Goal: Transaction & Acquisition: Purchase product/service

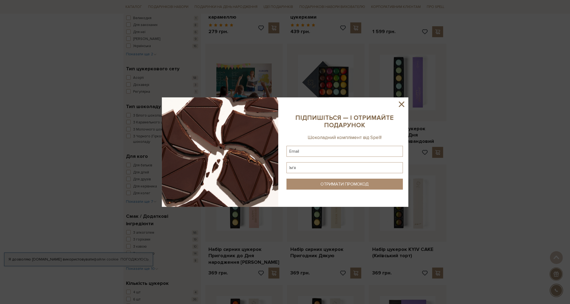
scroll to position [205, 0]
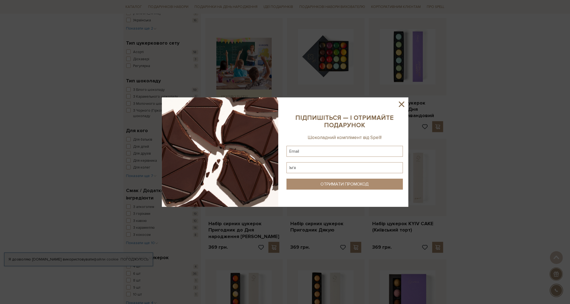
click at [399, 100] on icon at bounding box center [401, 104] width 9 height 9
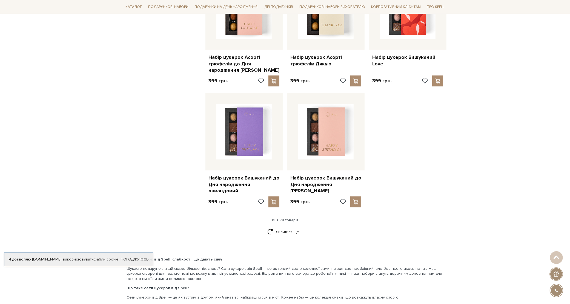
scroll to position [616, 0]
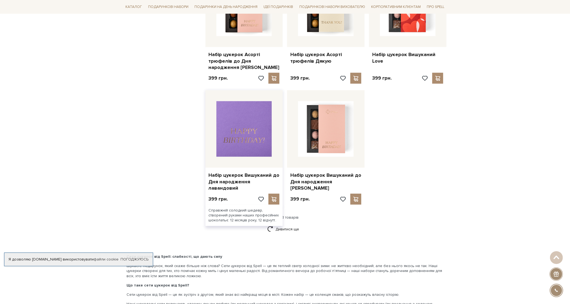
click at [239, 135] on img at bounding box center [244, 129] width 56 height 56
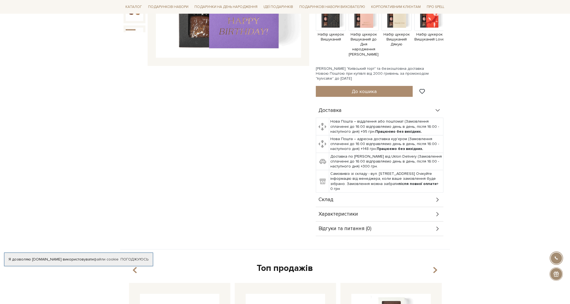
scroll to position [171, 0]
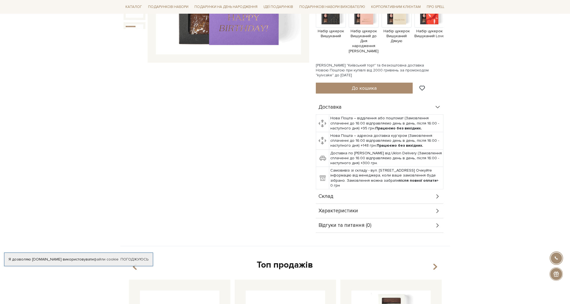
click at [436, 208] on icon at bounding box center [438, 211] width 6 height 6
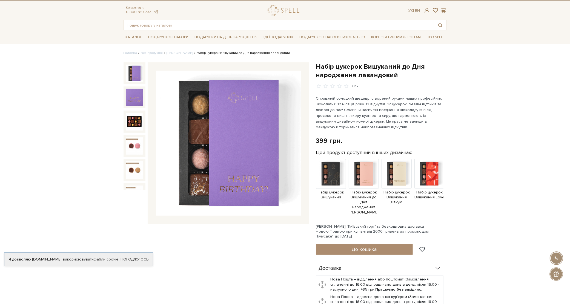
scroll to position [0, 0]
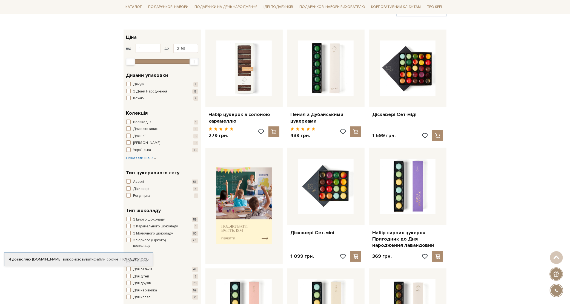
scroll to position [68, 0]
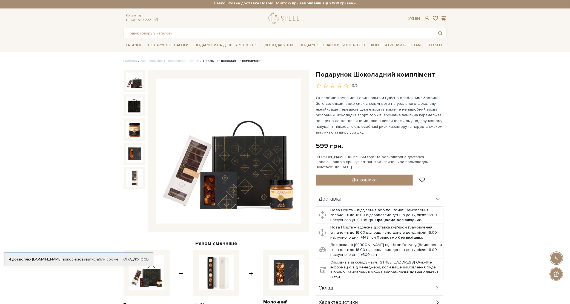
scroll to position [68, 0]
